Goal: Information Seeking & Learning: Learn about a topic

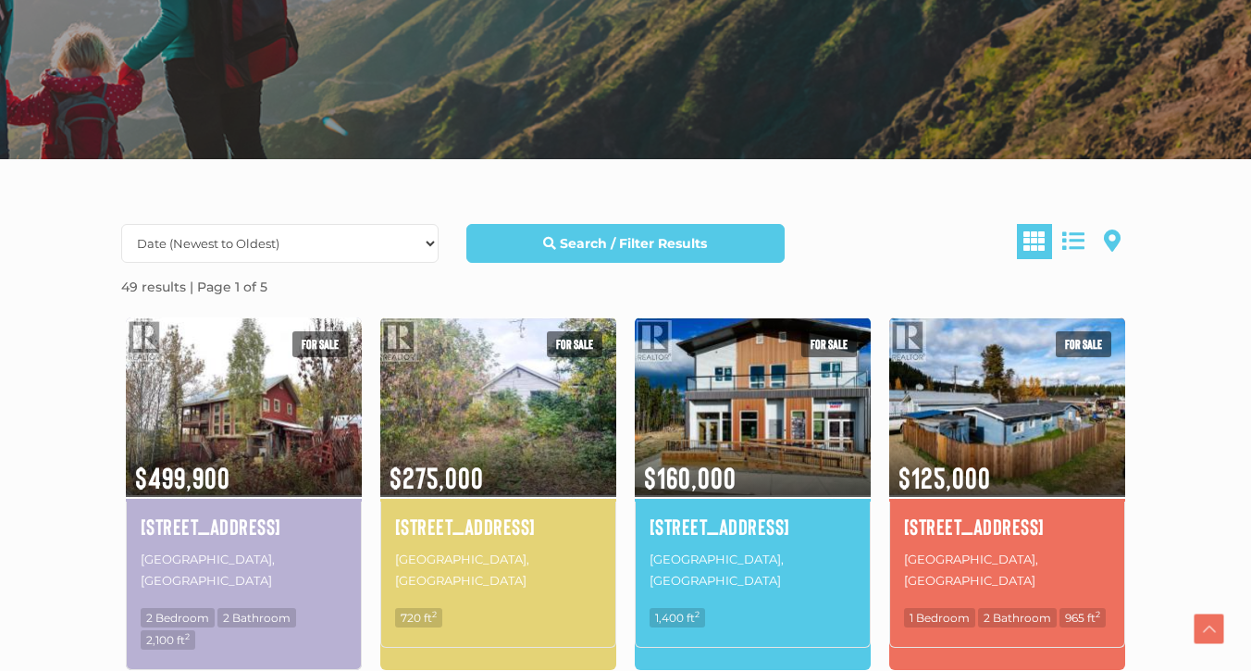
scroll to position [351, 0]
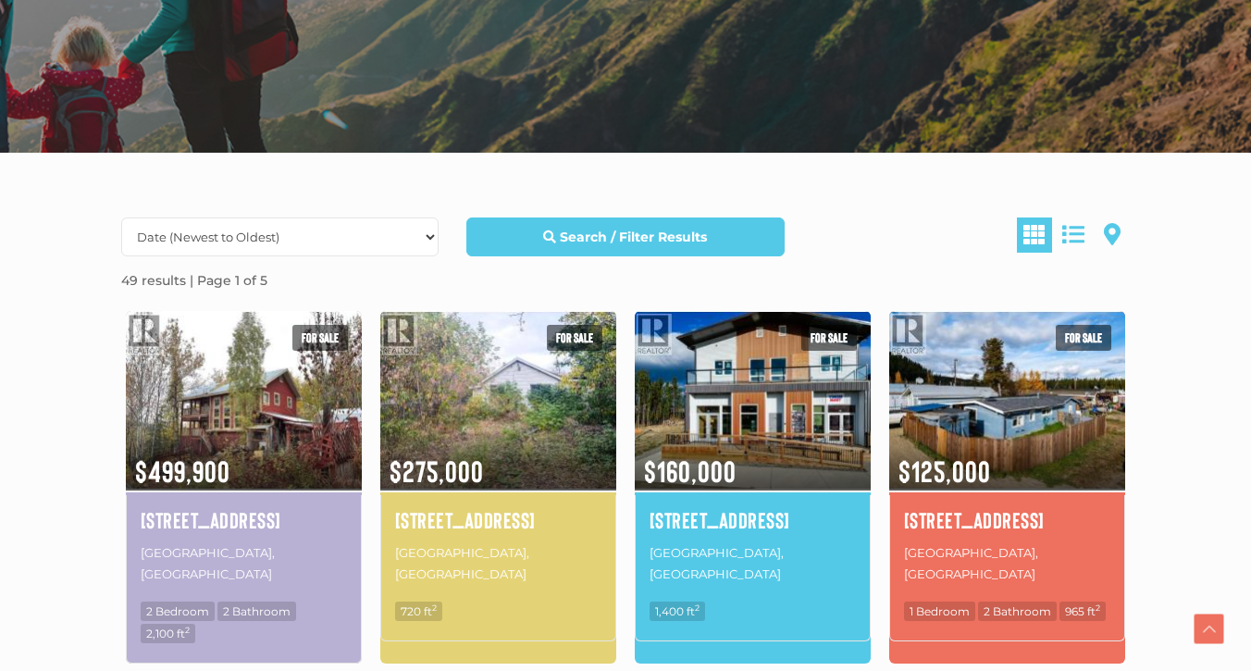
click at [731, 518] on h4 "101-143 Keno Way" at bounding box center [753, 519] width 206 height 31
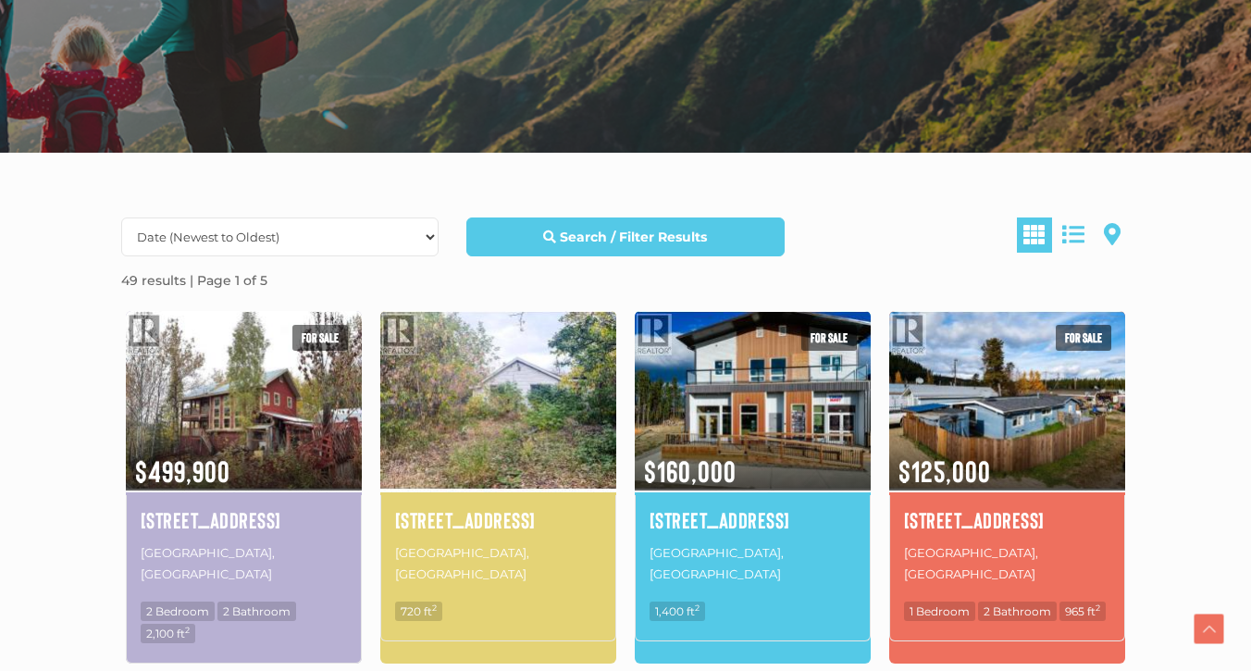
click at [478, 480] on img at bounding box center [498, 400] width 236 height 184
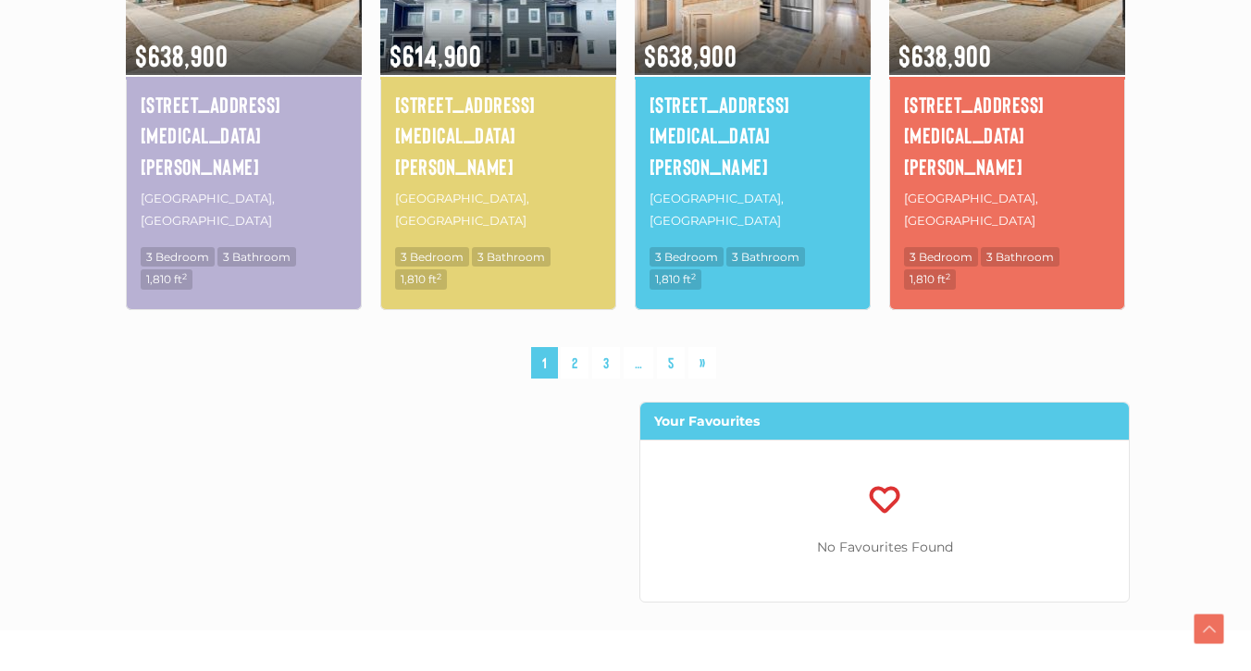
scroll to position [1483, 0]
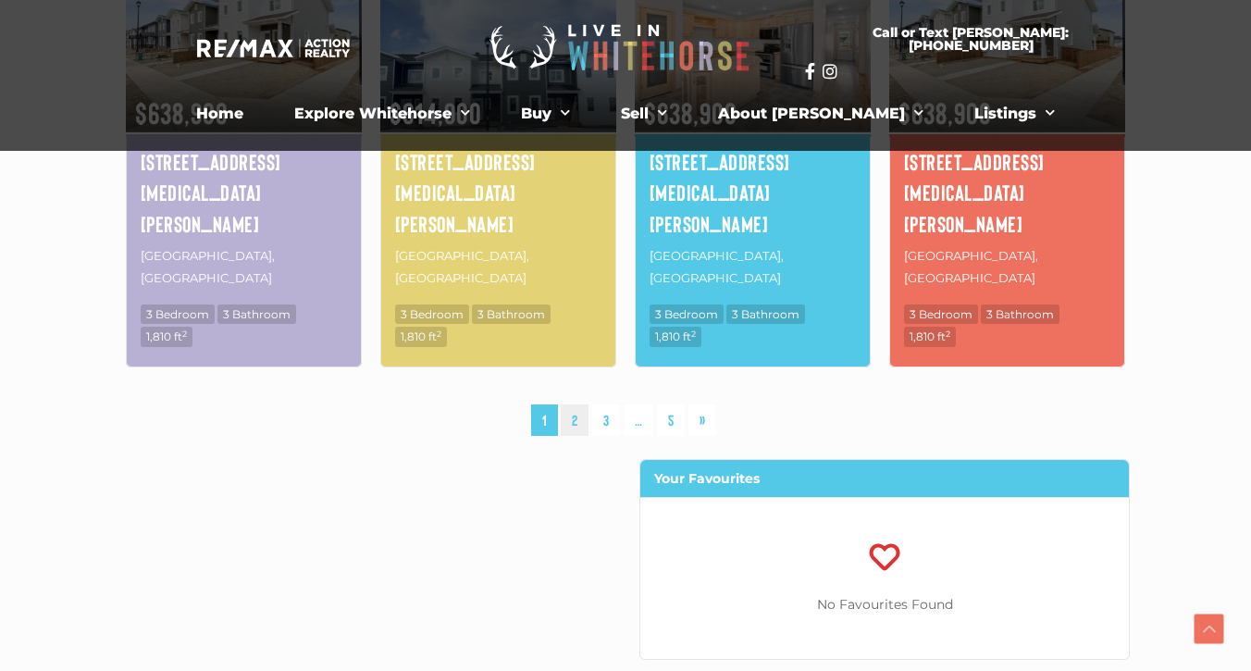
click at [581, 404] on link "2" at bounding box center [575, 420] width 28 height 32
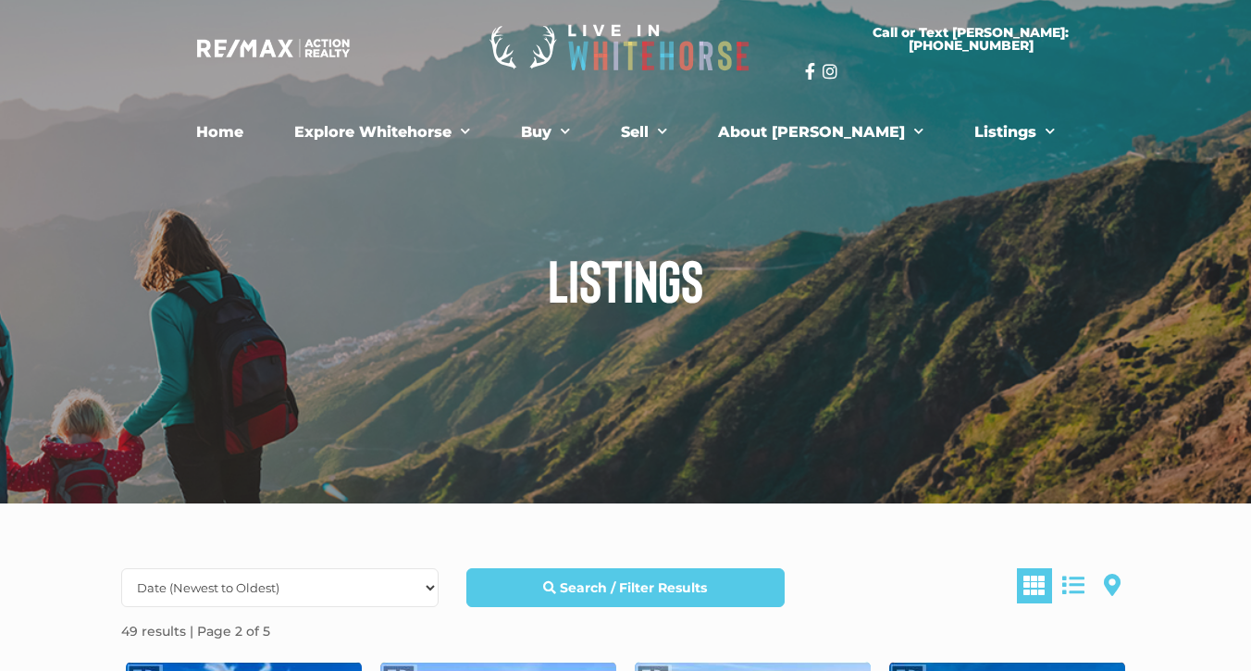
scroll to position [1483, 0]
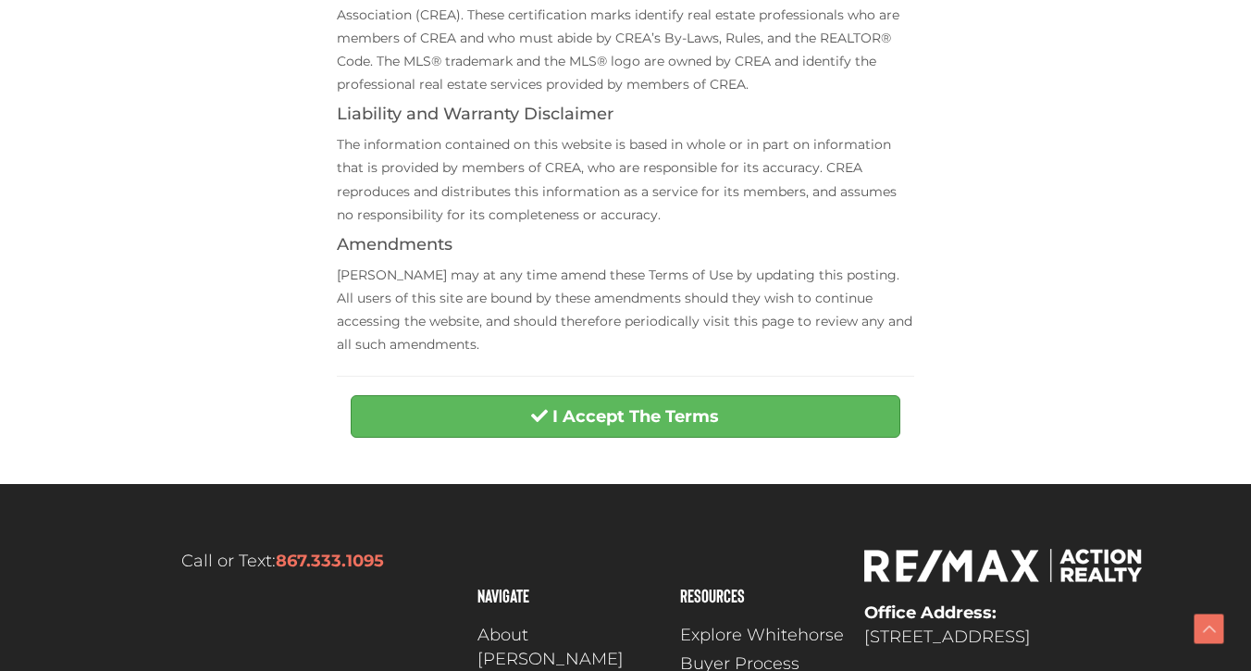
scroll to position [724, 0]
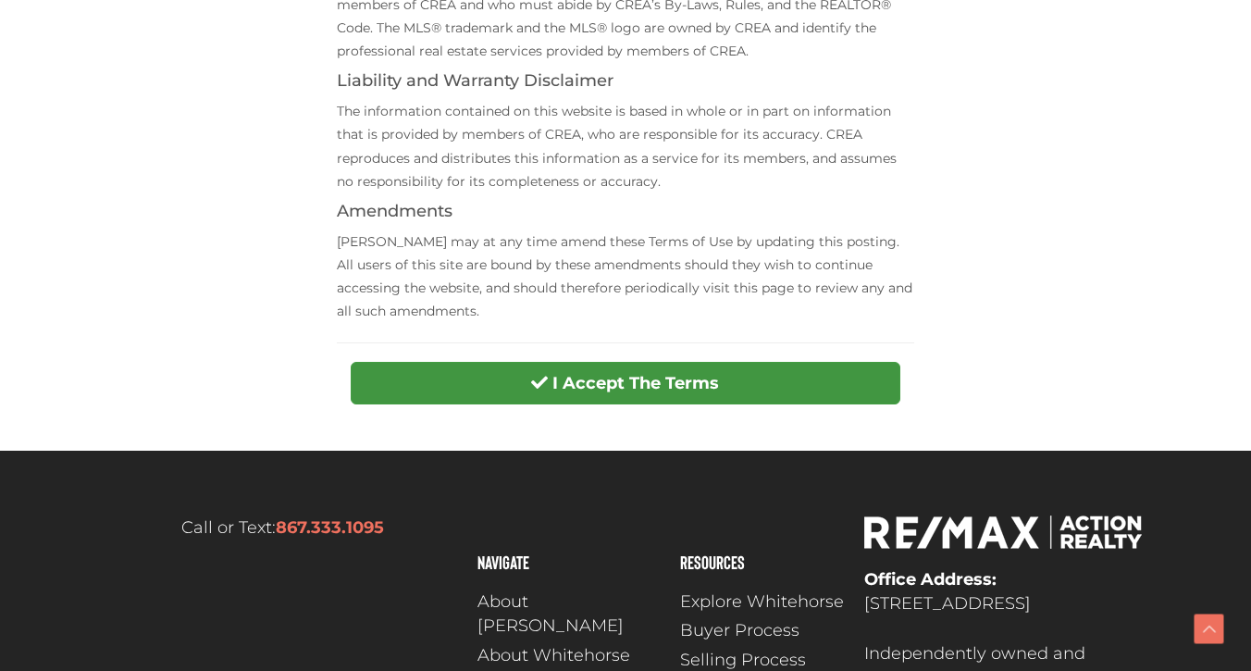
click at [712, 373] on strong "I Accept The Terms" at bounding box center [636, 383] width 167 height 20
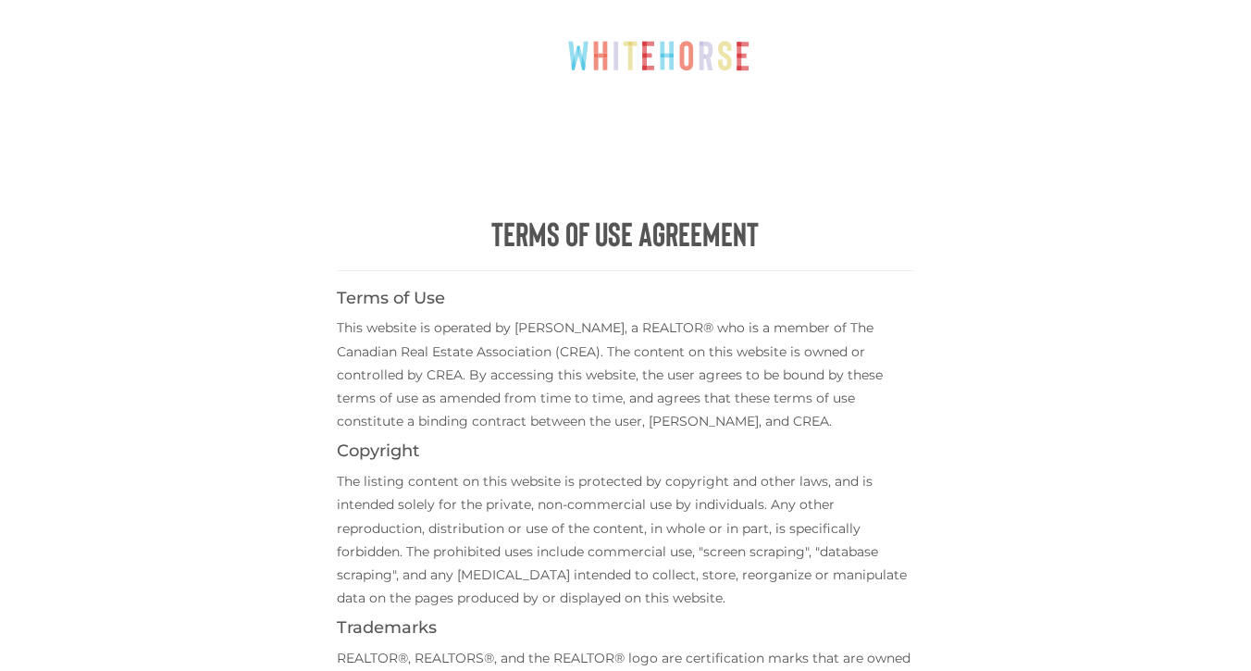
scroll to position [0, 0]
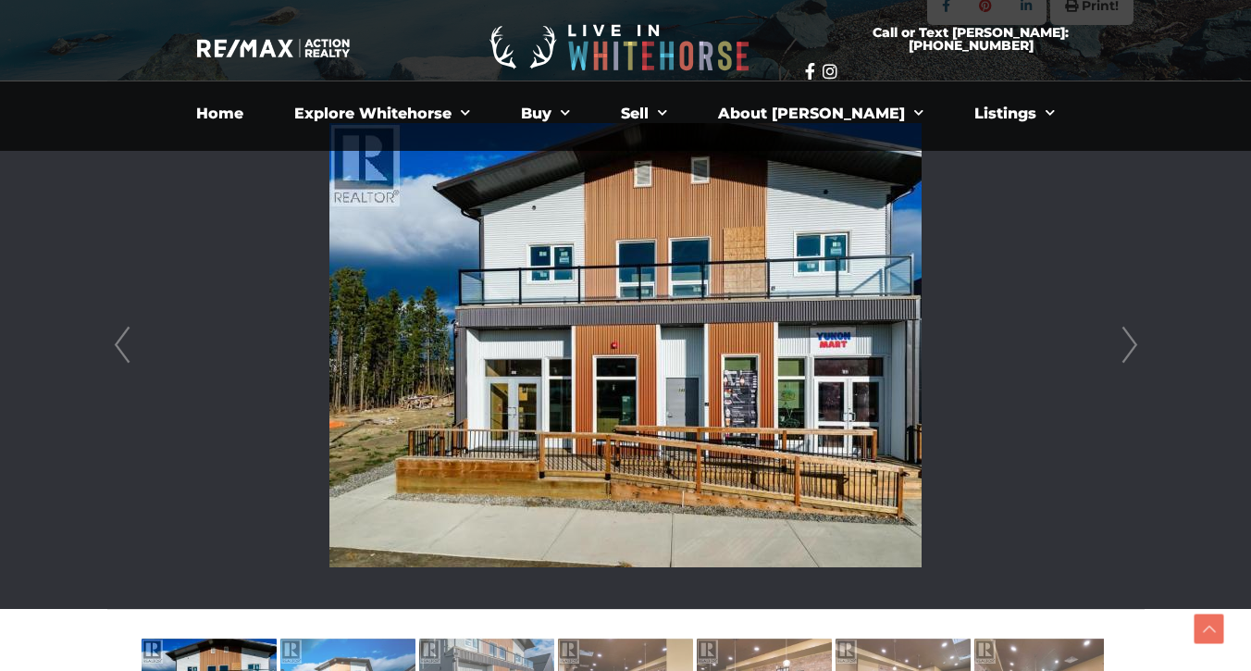
scroll to position [449, 1]
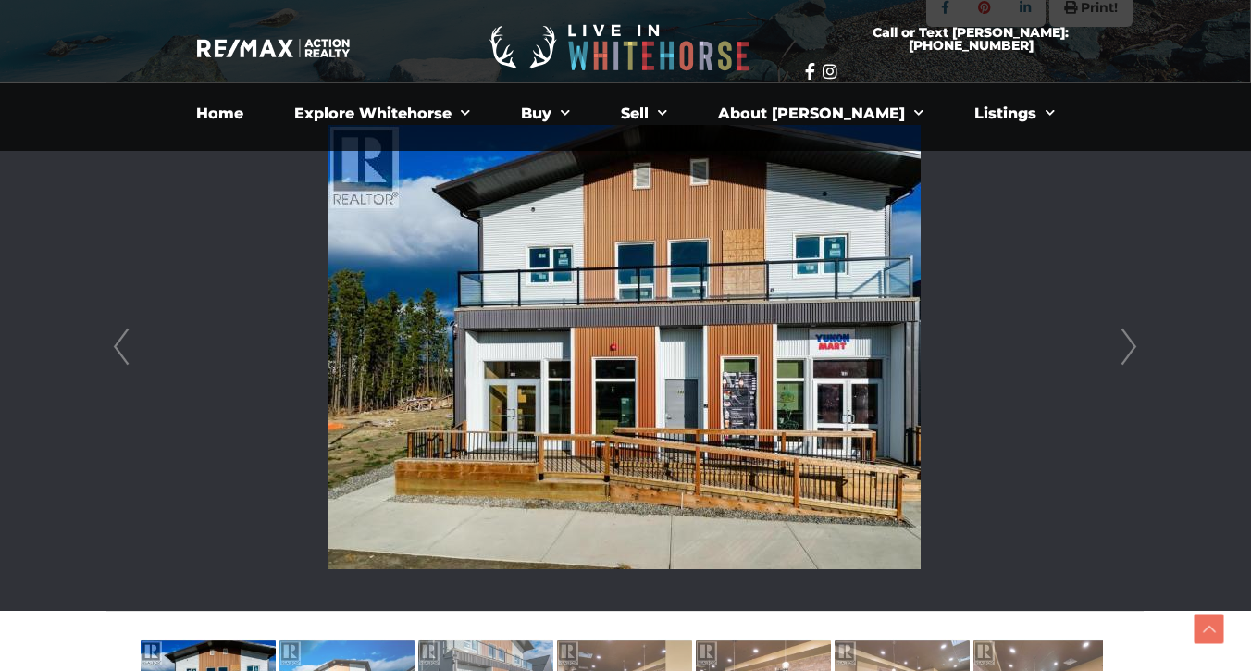
click at [1128, 337] on link "Next" at bounding box center [1129, 347] width 28 height 528
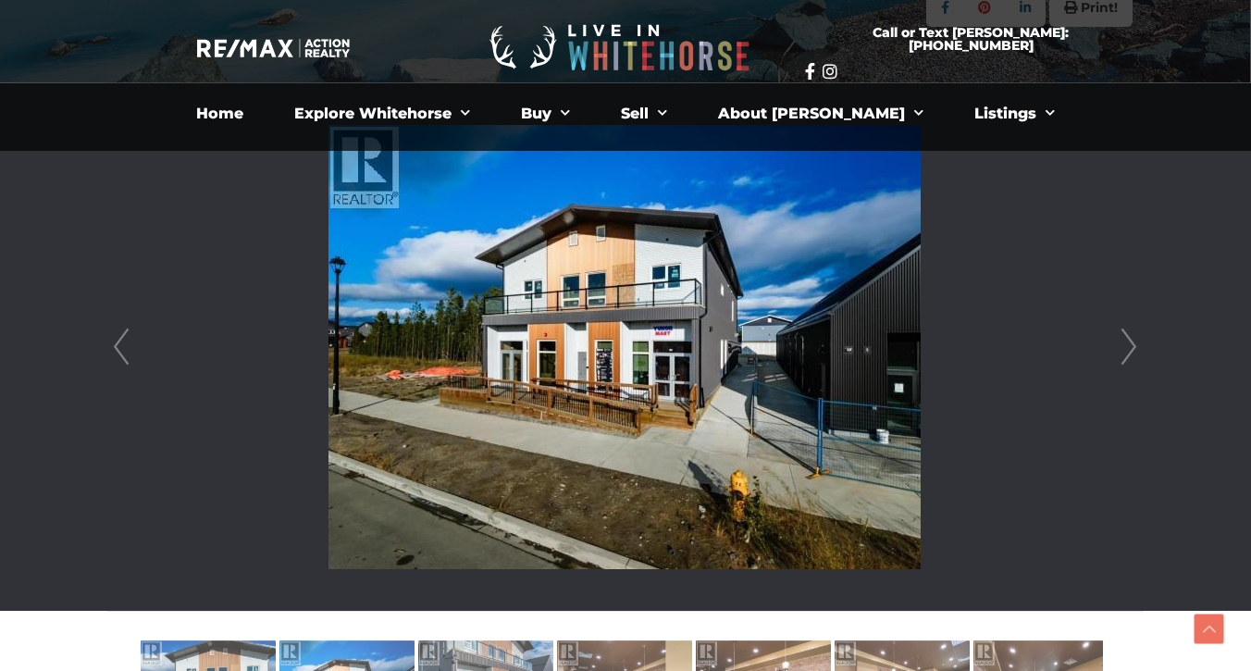
click at [1128, 337] on link "Next" at bounding box center [1129, 347] width 28 height 528
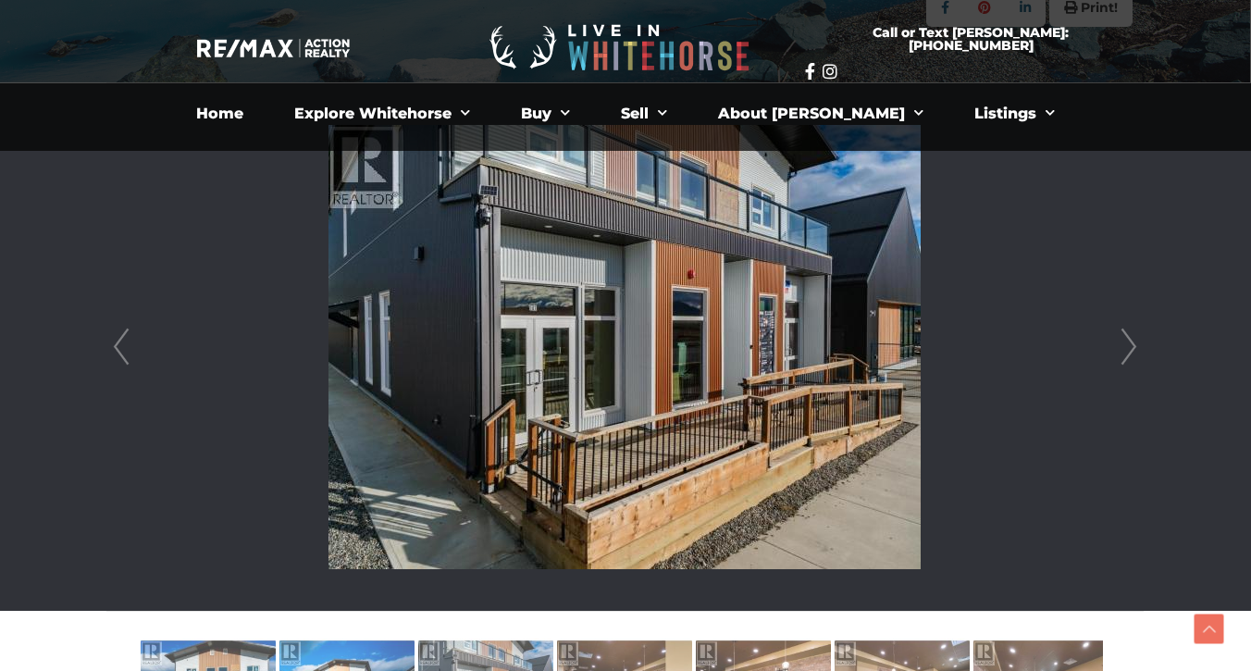
click at [1129, 337] on link "Next" at bounding box center [1129, 347] width 28 height 528
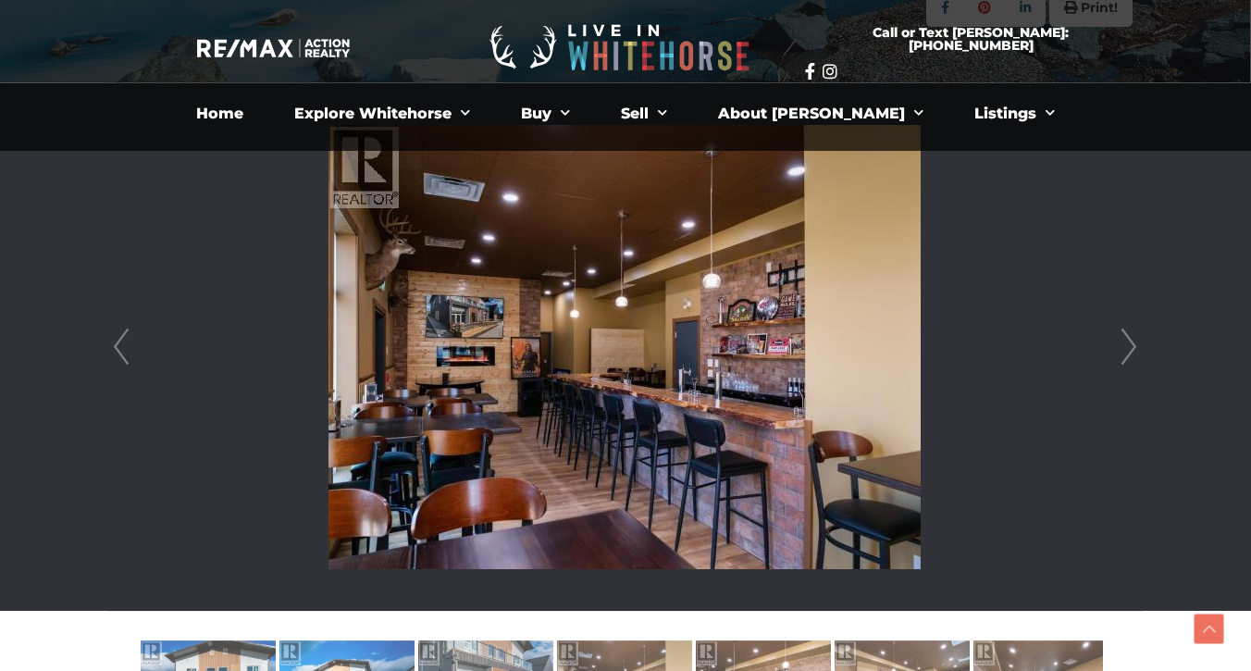
click at [1129, 337] on link "Next" at bounding box center [1129, 347] width 28 height 528
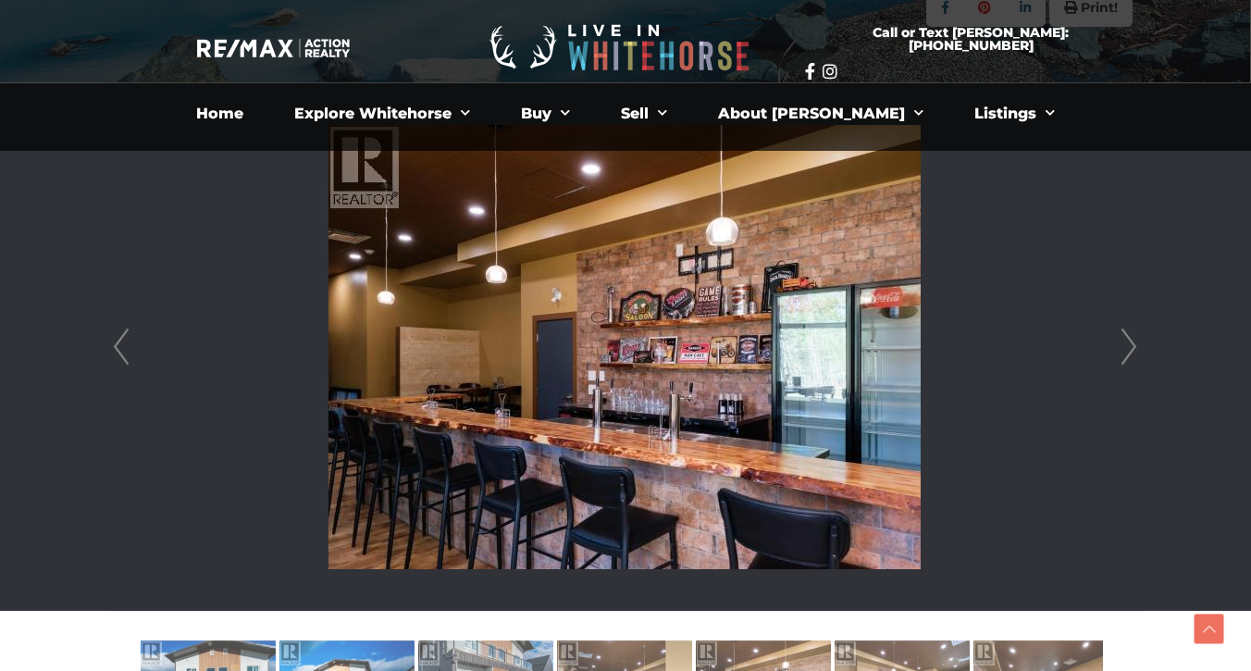
click at [1129, 337] on link "Next" at bounding box center [1129, 347] width 28 height 528
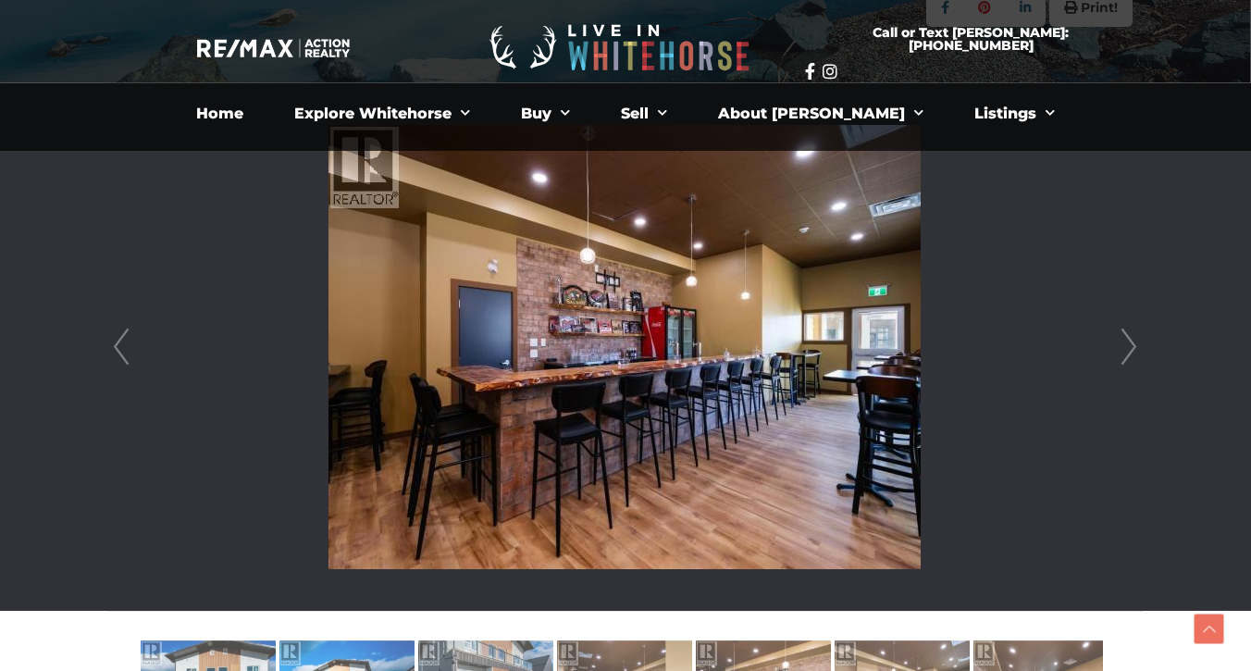
click at [1130, 338] on link "Next" at bounding box center [1129, 347] width 28 height 528
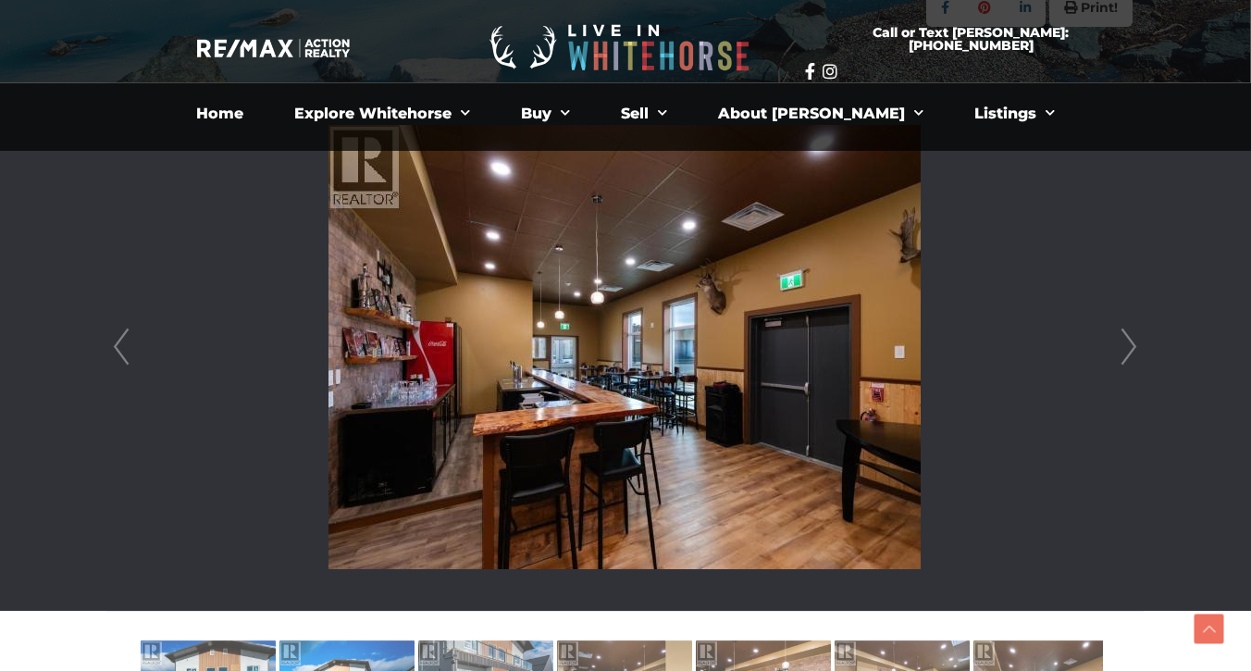
click at [1130, 339] on link "Next" at bounding box center [1129, 347] width 28 height 528
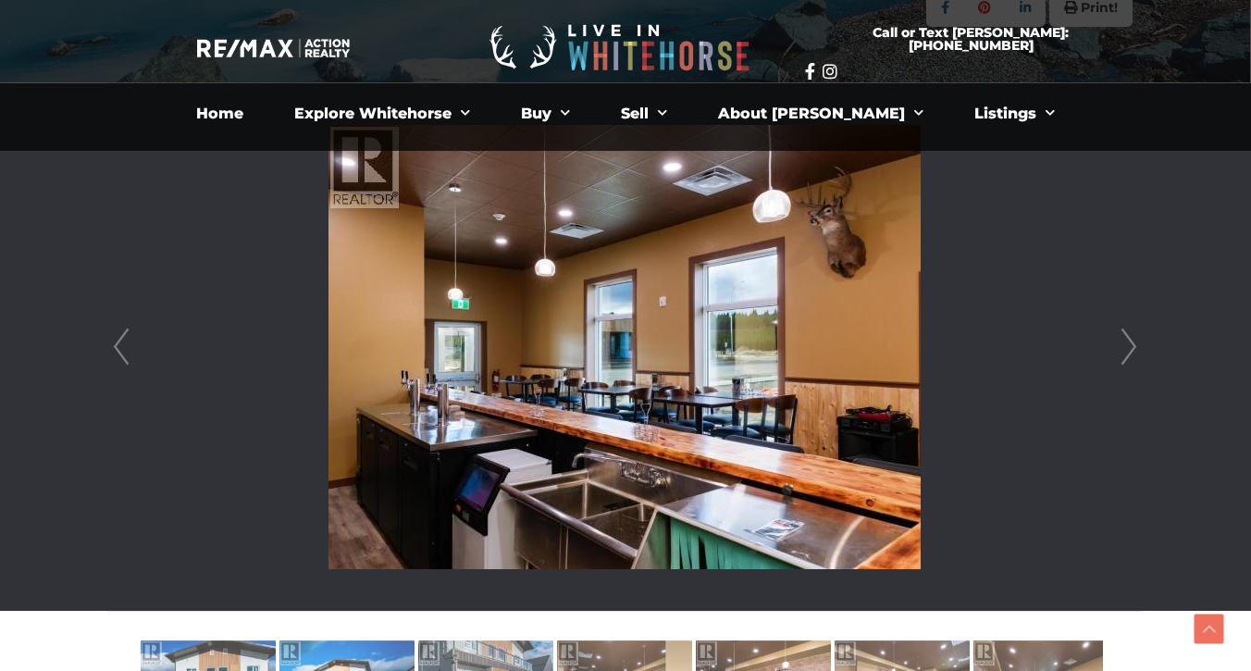
click at [1130, 339] on link "Next" at bounding box center [1129, 347] width 28 height 528
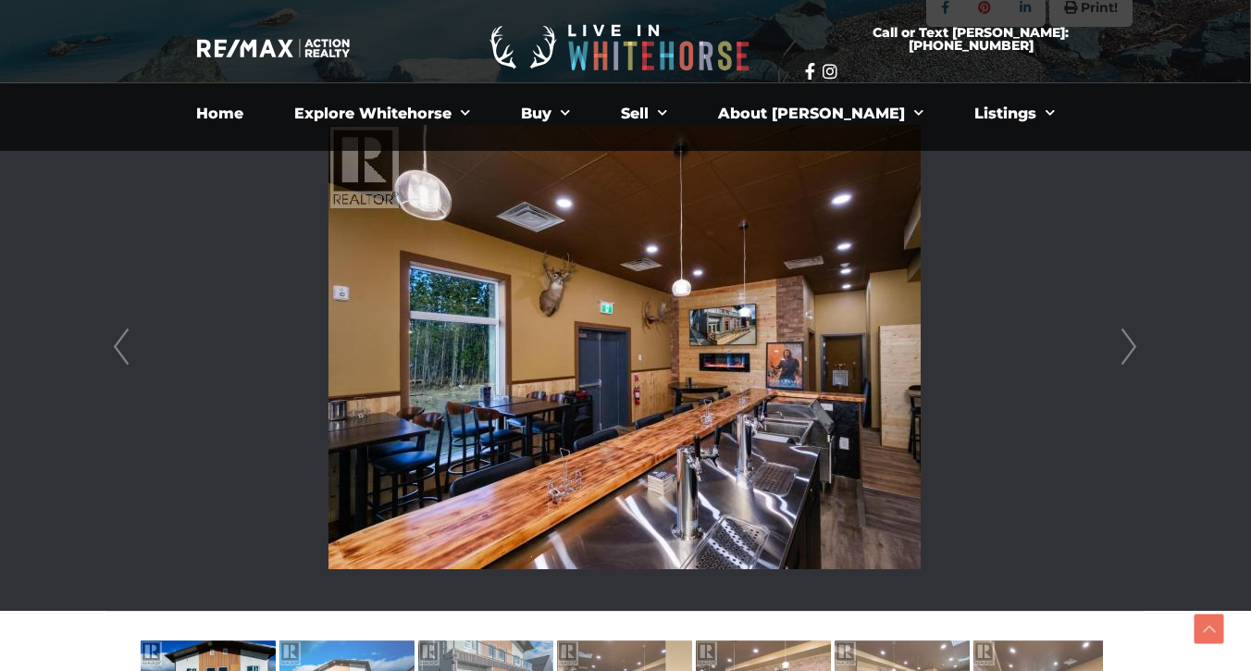
click at [1130, 339] on link "Next" at bounding box center [1129, 347] width 28 height 528
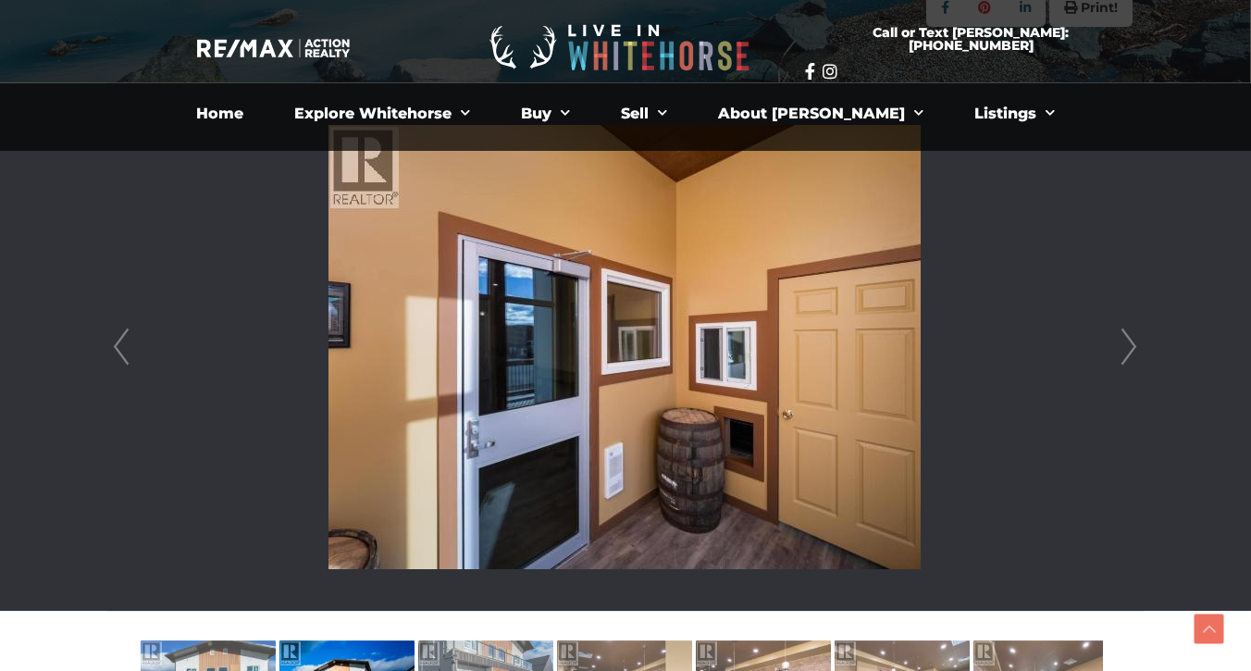
click at [1130, 339] on link "Next" at bounding box center [1129, 347] width 28 height 528
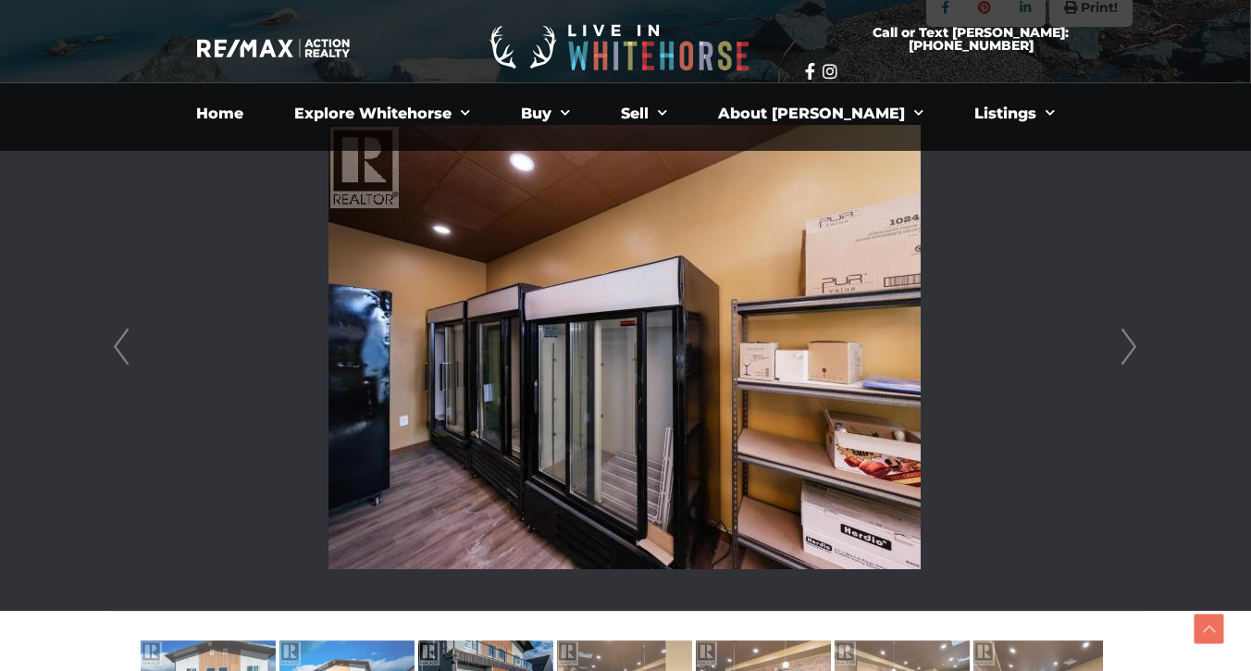
click at [1131, 339] on link "Next" at bounding box center [1129, 347] width 28 height 528
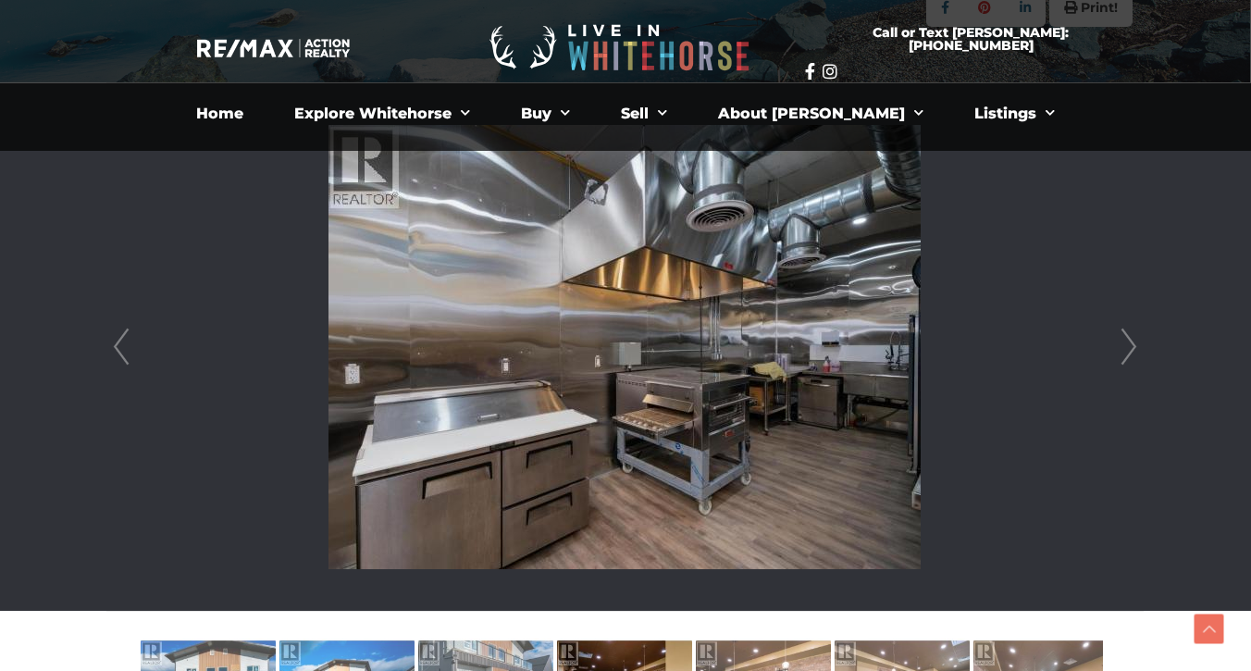
click at [1131, 340] on link "Next" at bounding box center [1129, 347] width 28 height 528
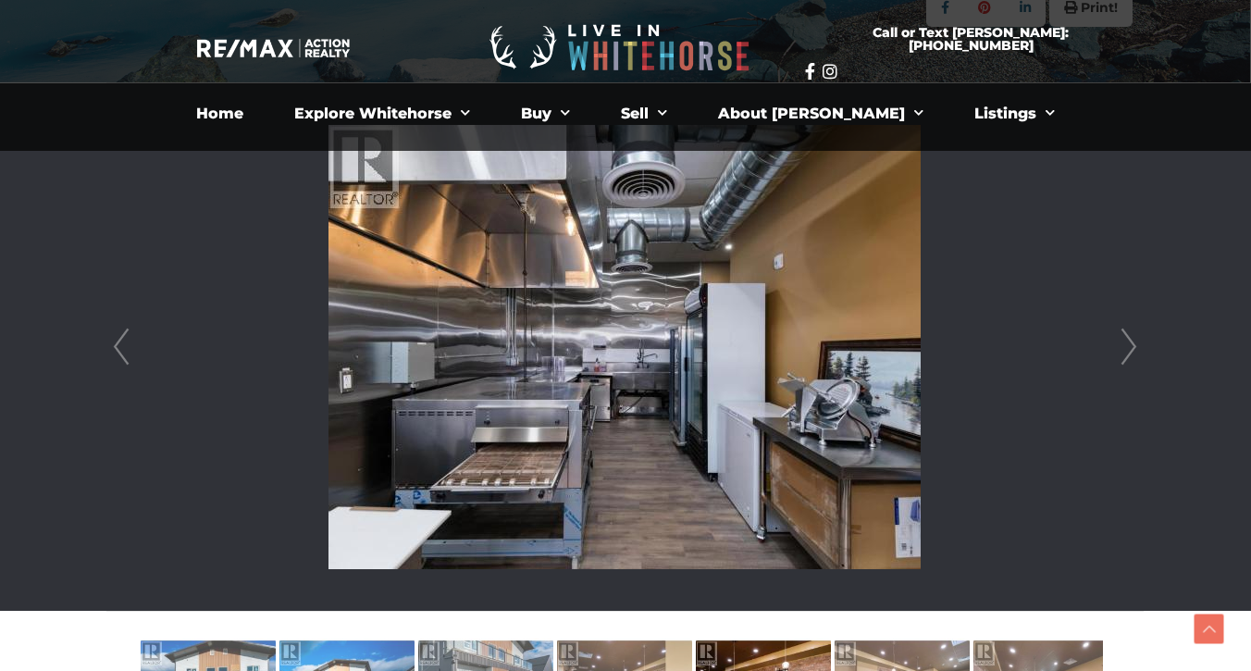
click at [1131, 340] on link "Next" at bounding box center [1129, 347] width 28 height 528
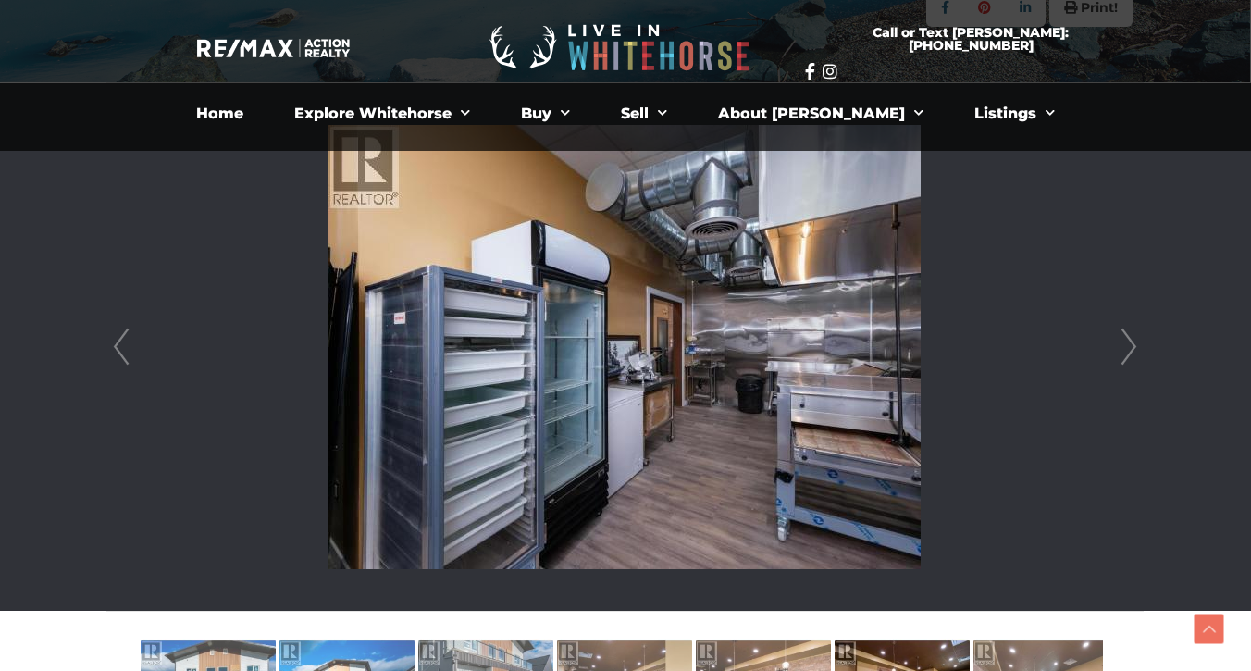
click at [1131, 341] on link "Next" at bounding box center [1129, 347] width 28 height 528
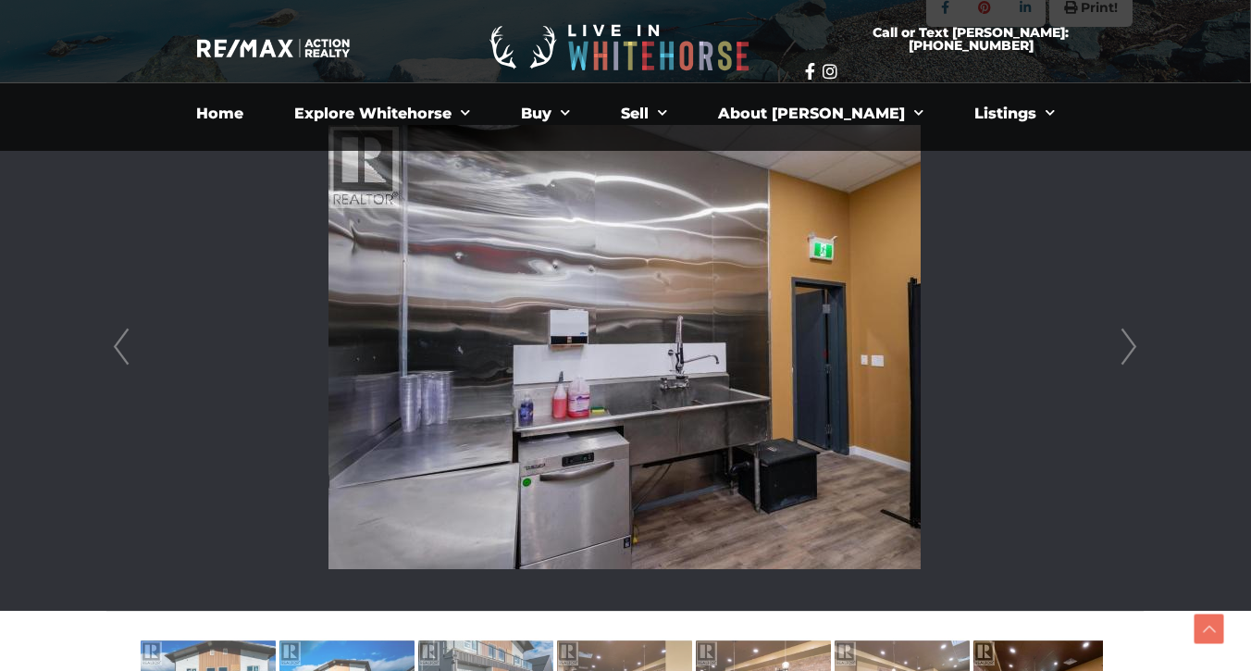
click at [1131, 341] on link "Next" at bounding box center [1129, 347] width 28 height 528
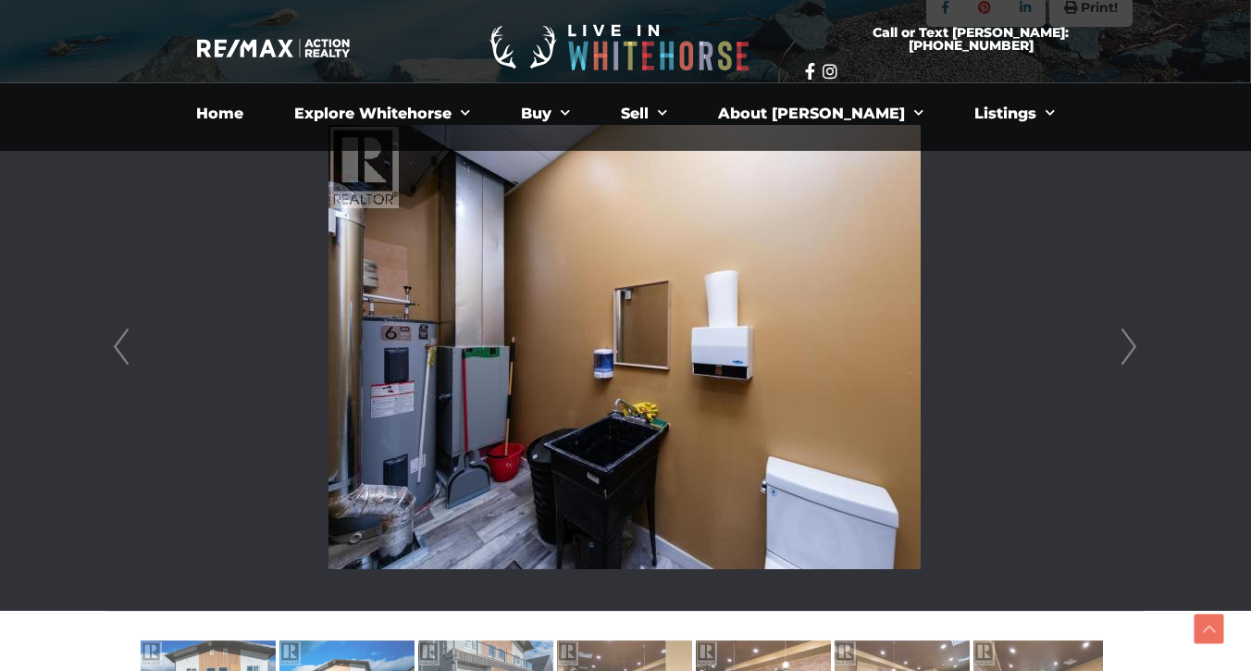
click at [1131, 341] on link "Next" at bounding box center [1129, 347] width 28 height 528
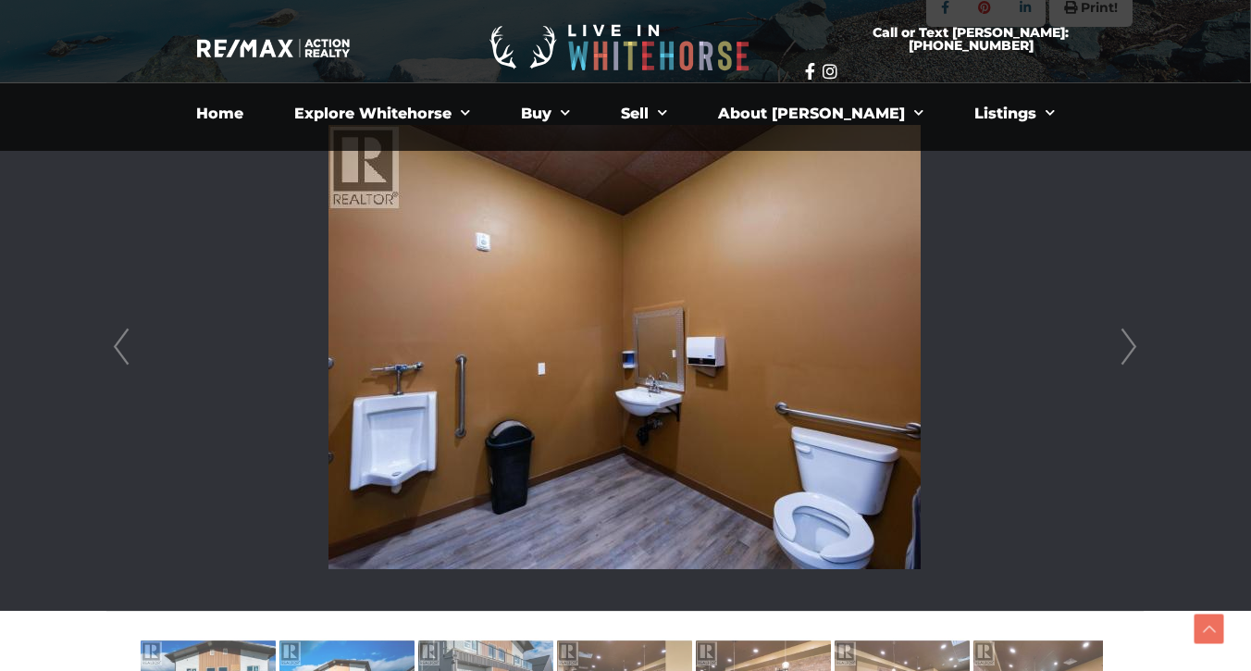
click at [1131, 342] on link "Next" at bounding box center [1129, 347] width 28 height 528
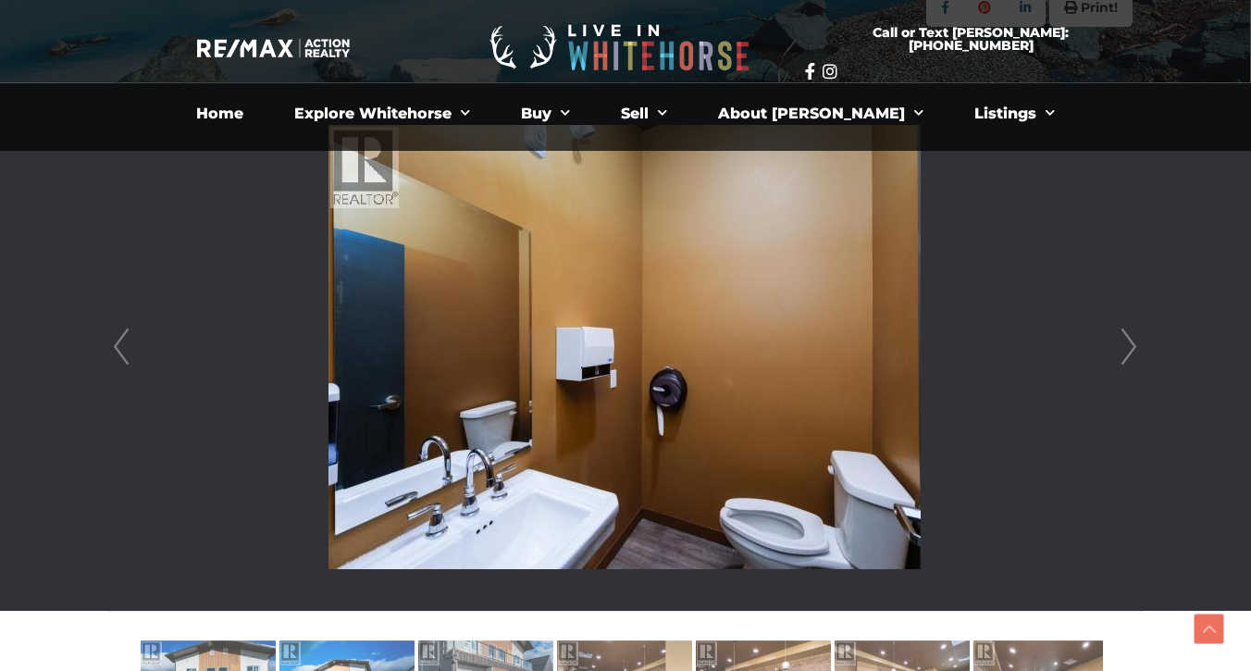
click at [1131, 342] on link "Next" at bounding box center [1129, 347] width 28 height 528
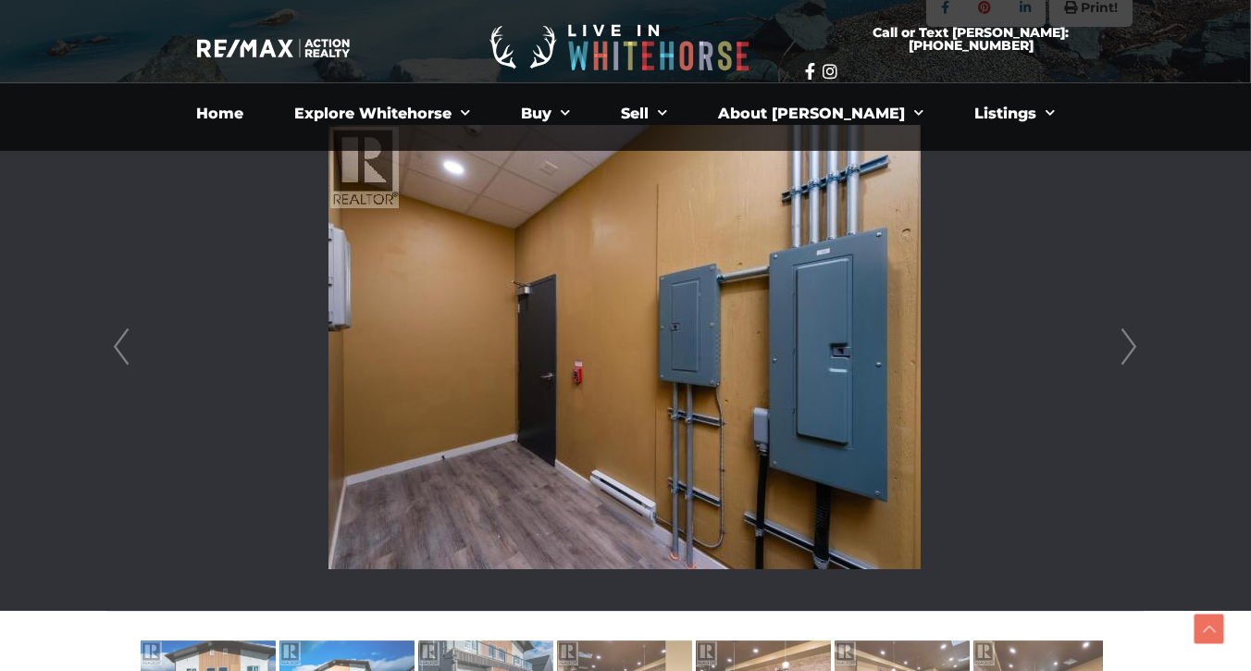
click at [1131, 342] on link "Next" at bounding box center [1129, 347] width 28 height 528
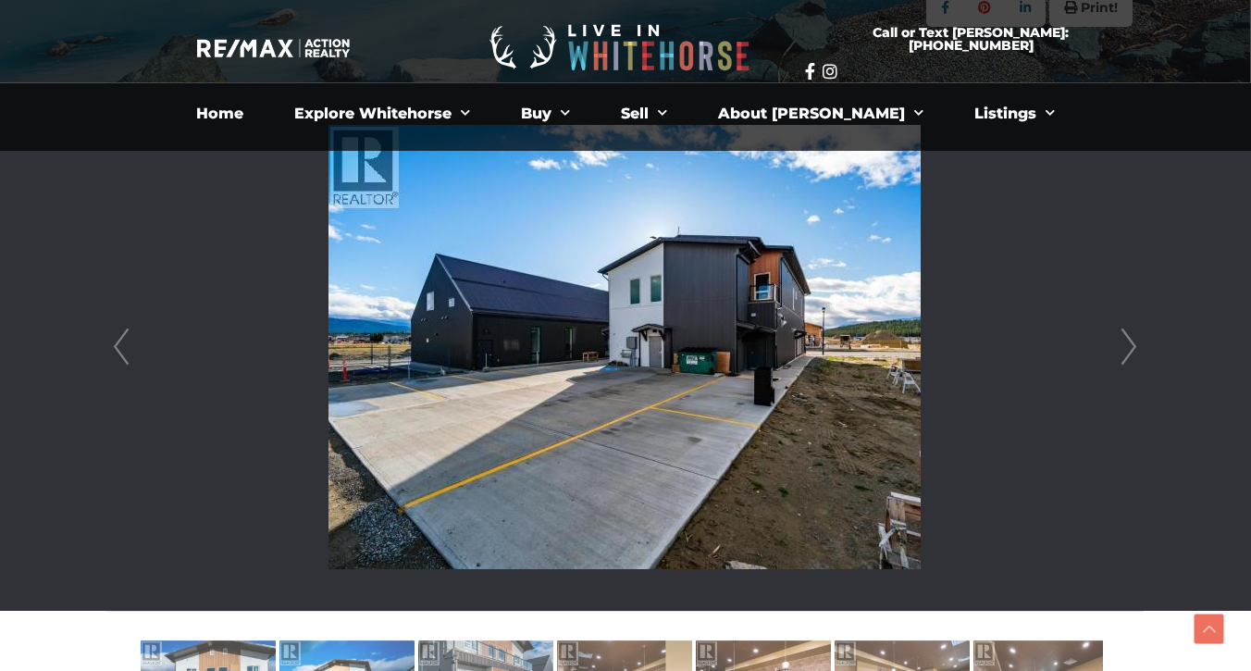
click at [1132, 342] on link "Next" at bounding box center [1129, 347] width 28 height 528
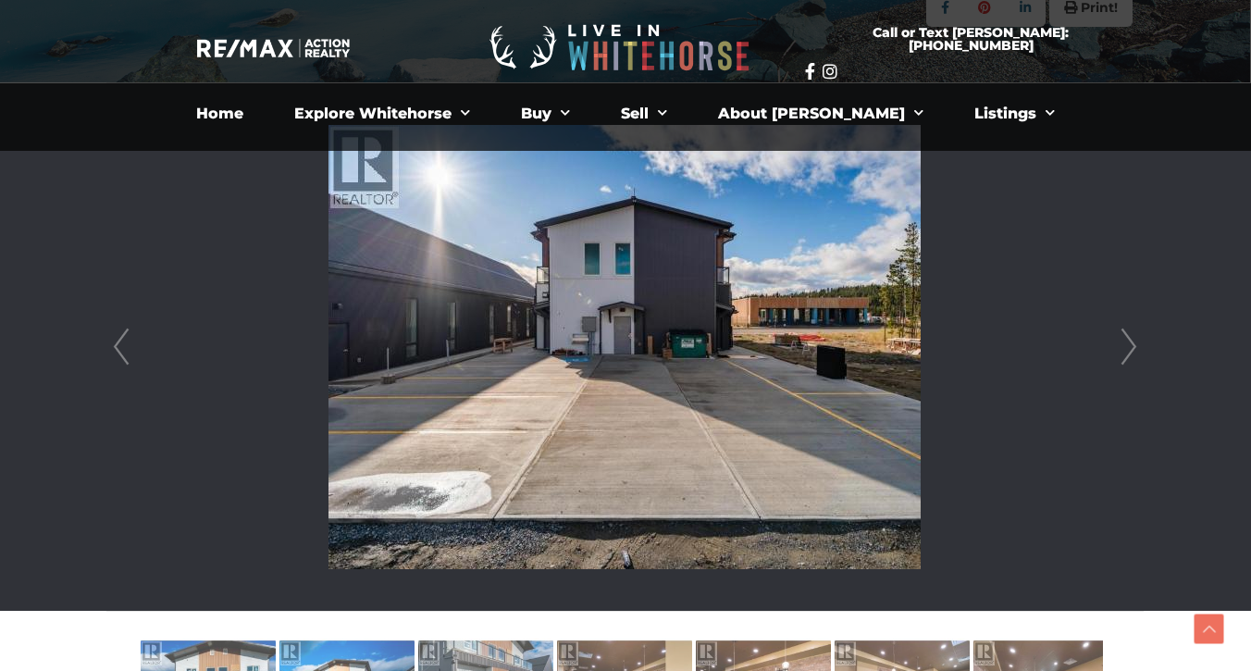
click at [1132, 342] on link "Next" at bounding box center [1129, 347] width 28 height 528
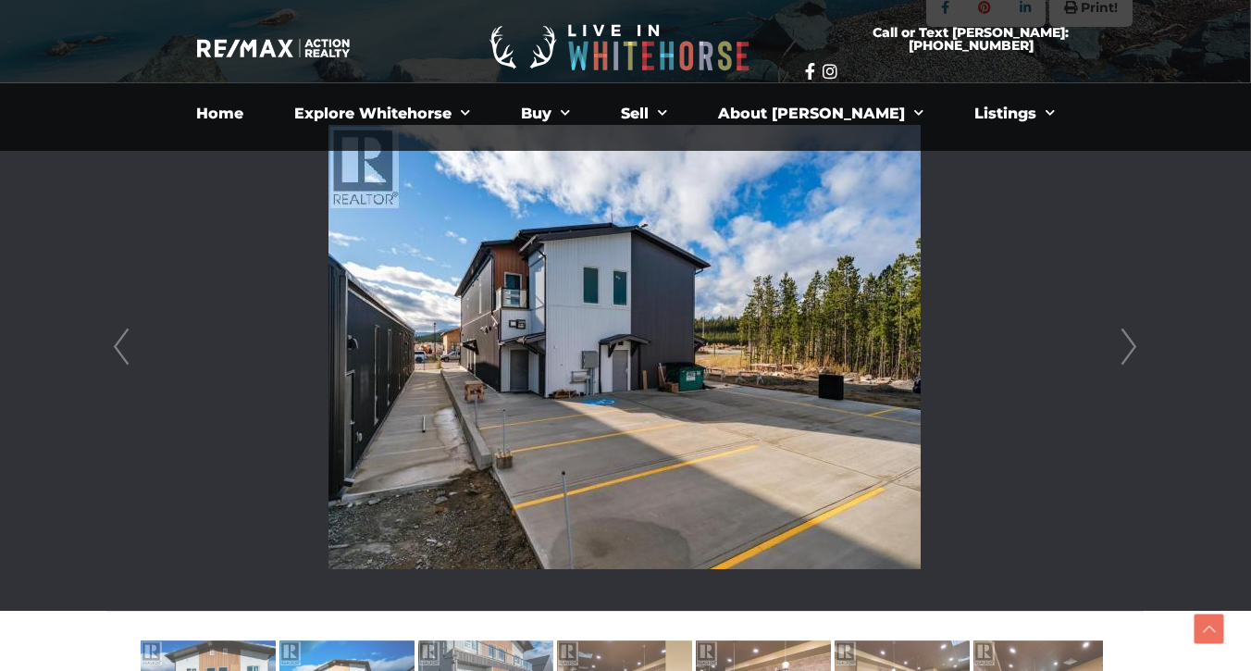
click at [1132, 342] on link "Next" at bounding box center [1129, 347] width 28 height 528
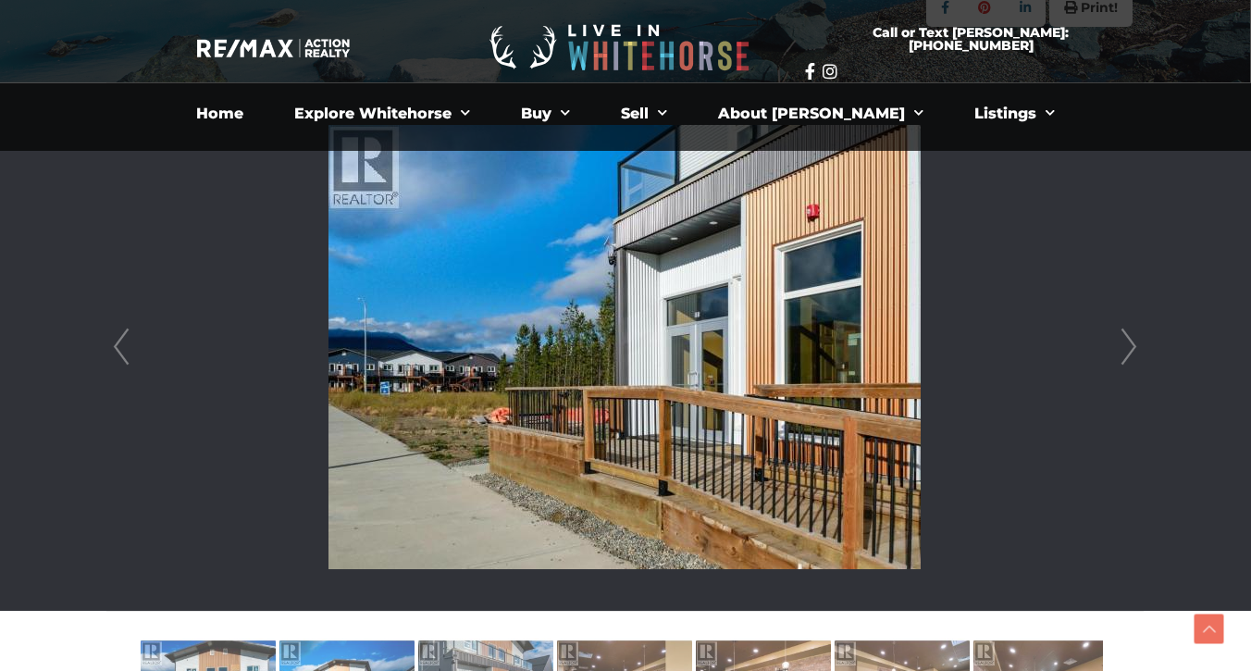
click at [1132, 344] on link "Next" at bounding box center [1129, 347] width 28 height 528
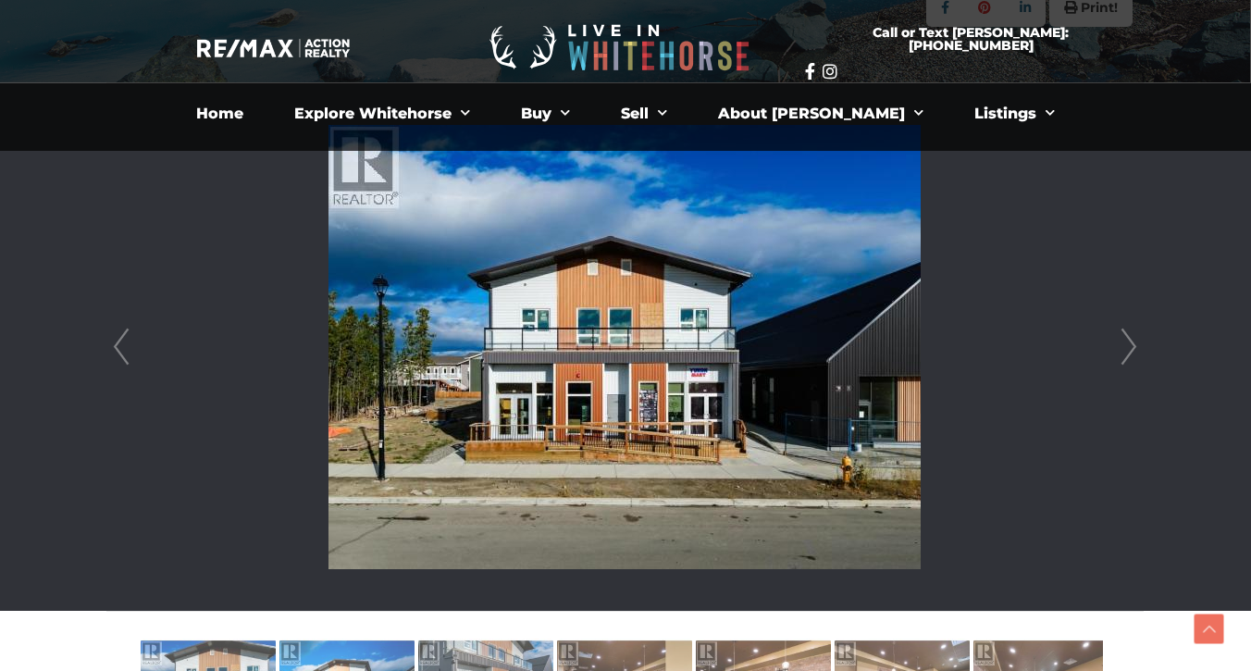
click at [1133, 345] on link "Next" at bounding box center [1129, 347] width 28 height 528
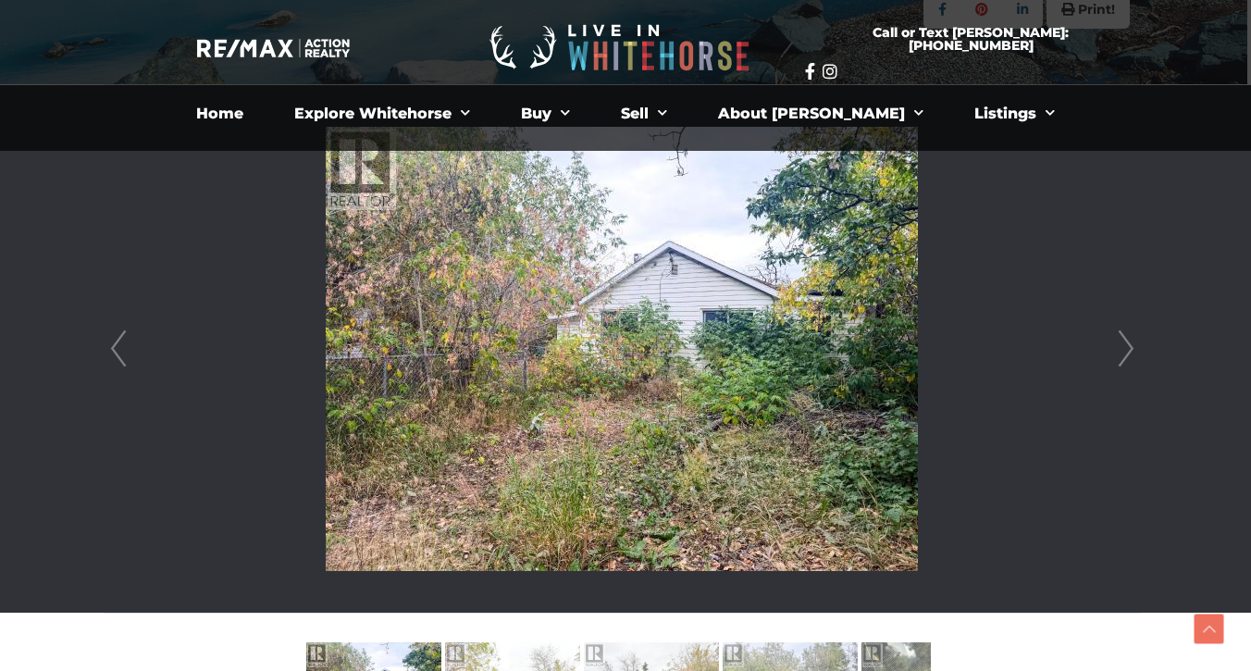
scroll to position [444, 4]
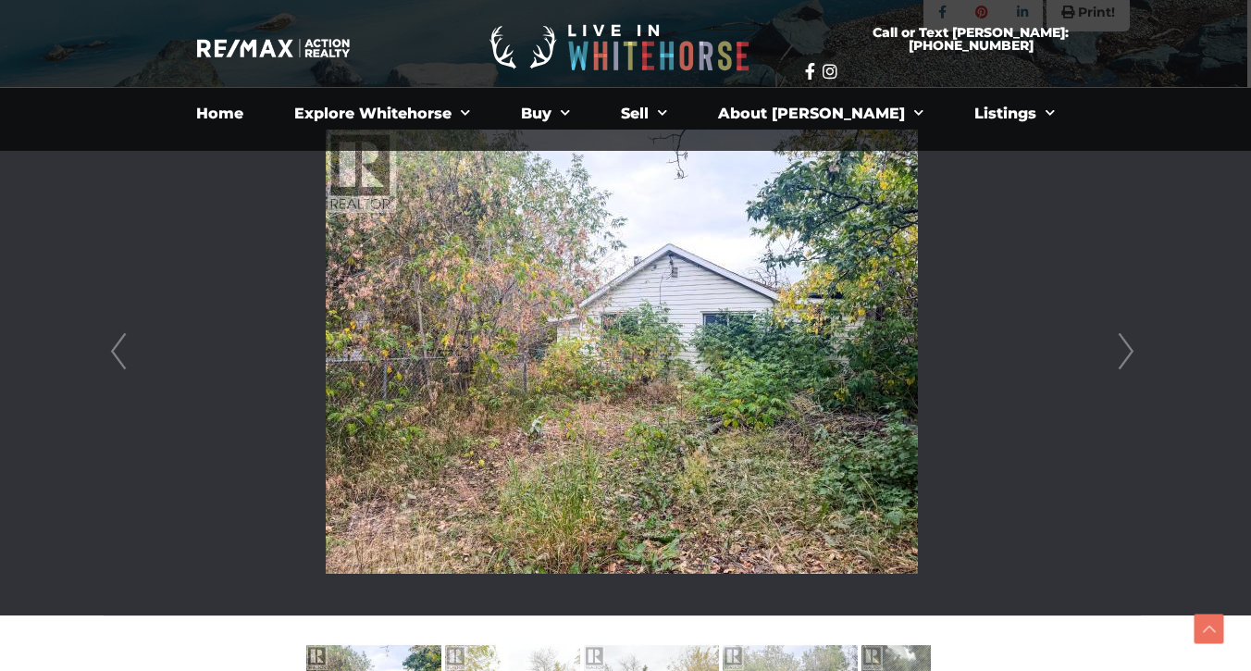
click at [1126, 356] on link "Next" at bounding box center [1126, 352] width 28 height 528
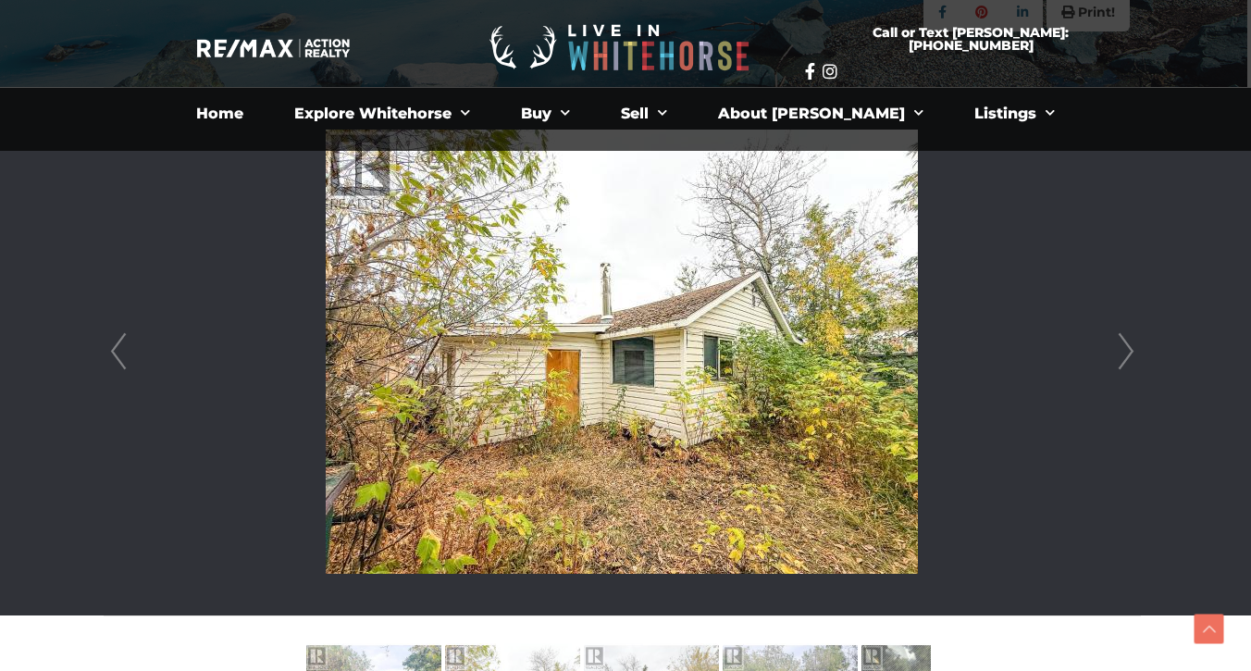
click at [1127, 357] on link "Next" at bounding box center [1126, 352] width 28 height 528
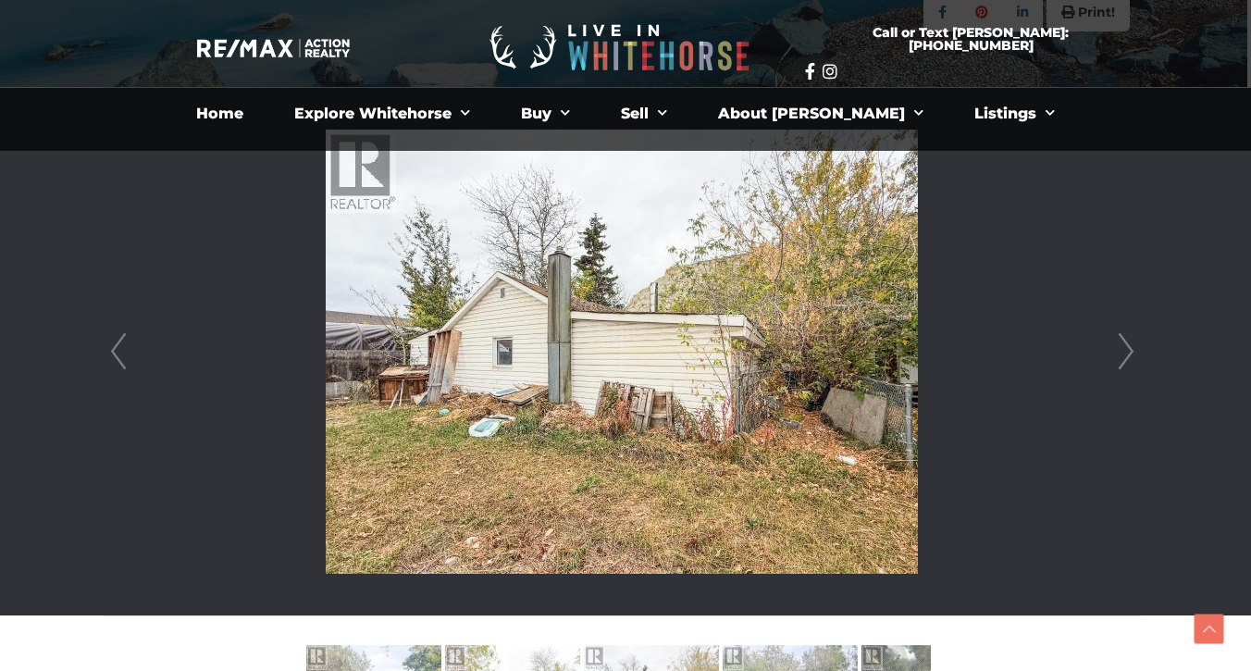
click at [1127, 357] on link "Next" at bounding box center [1126, 352] width 28 height 528
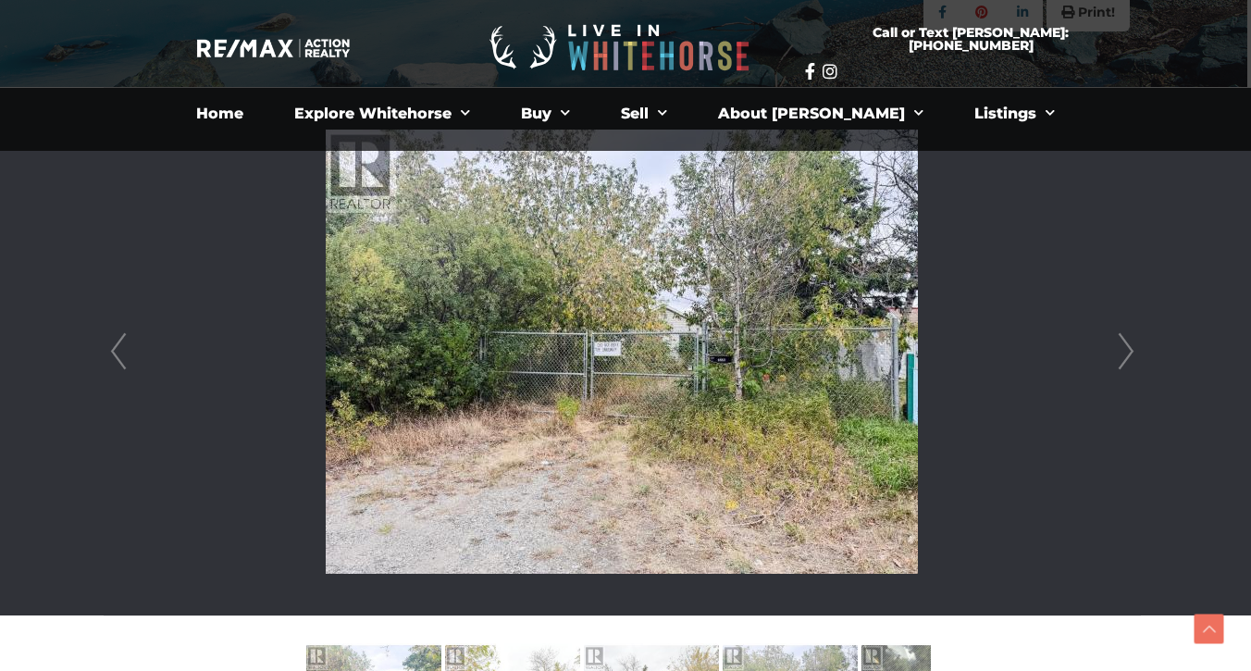
click at [1128, 358] on link "Next" at bounding box center [1126, 352] width 28 height 528
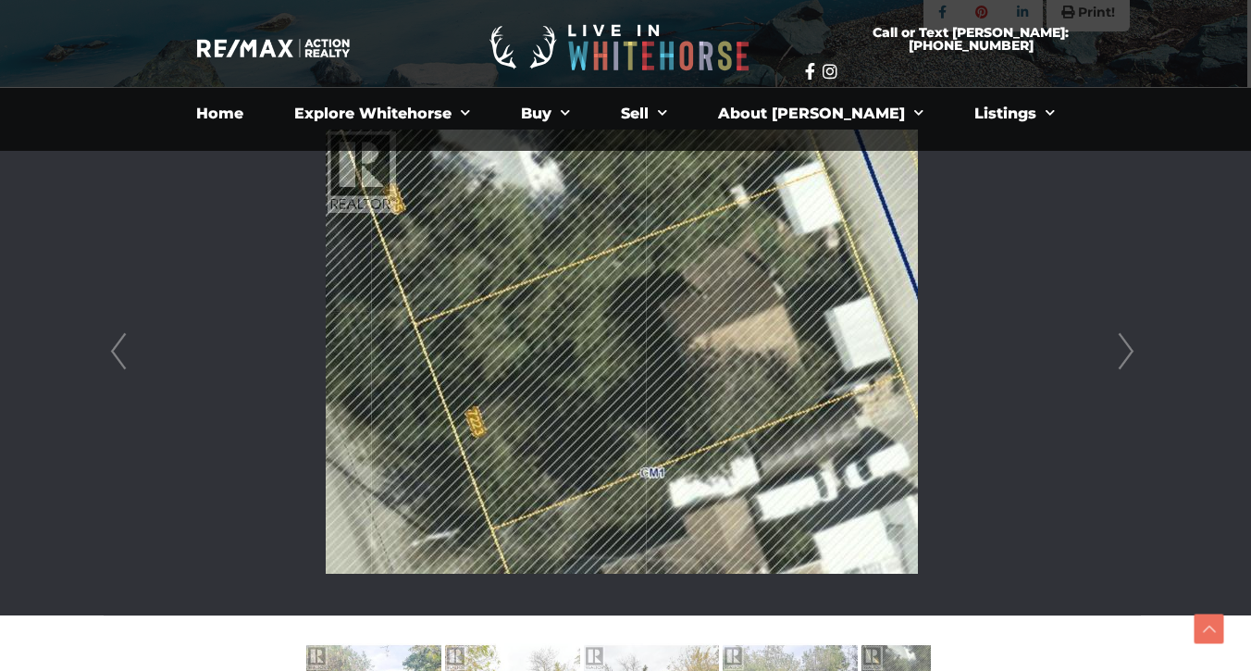
click at [1128, 358] on link "Next" at bounding box center [1126, 352] width 28 height 528
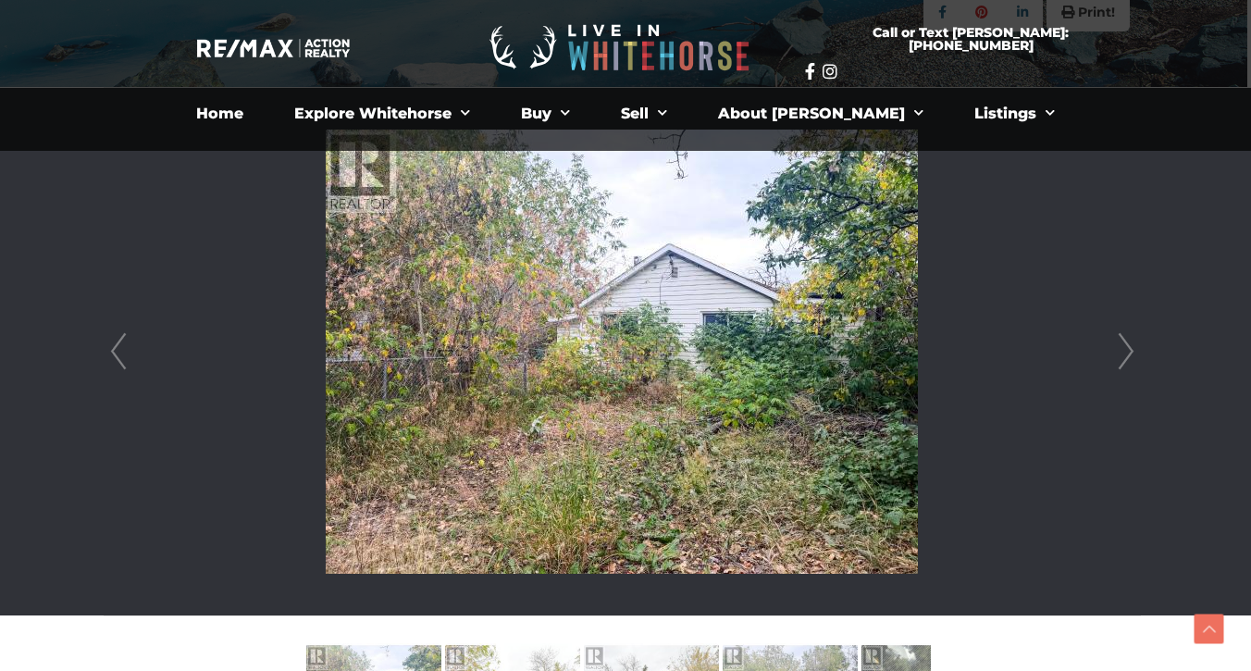
click at [1128, 358] on link "Next" at bounding box center [1126, 352] width 28 height 528
